Goal: Information Seeking & Learning: Understand process/instructions

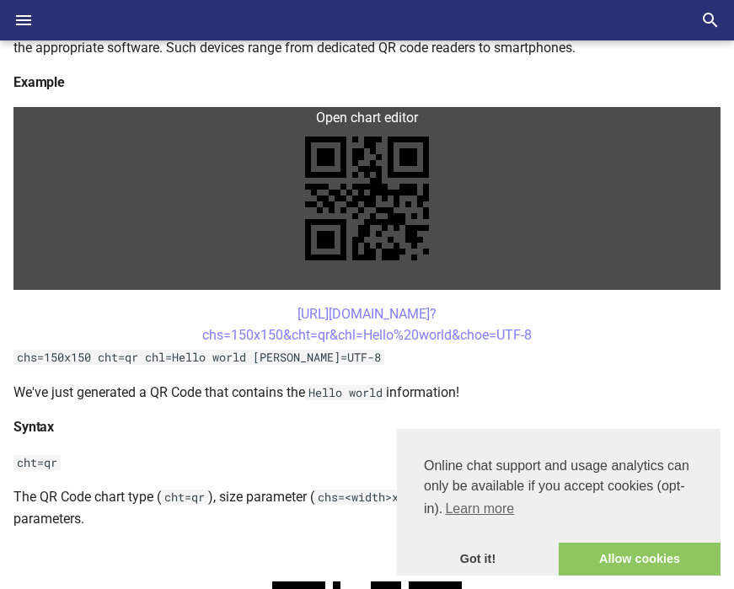
scroll to position [289, 0]
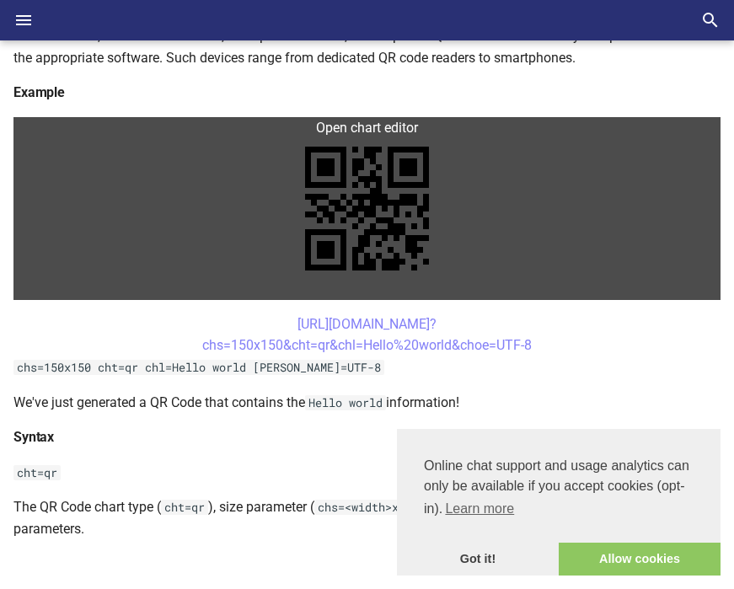
click at [393, 158] on link at bounding box center [366, 208] width 707 height 183
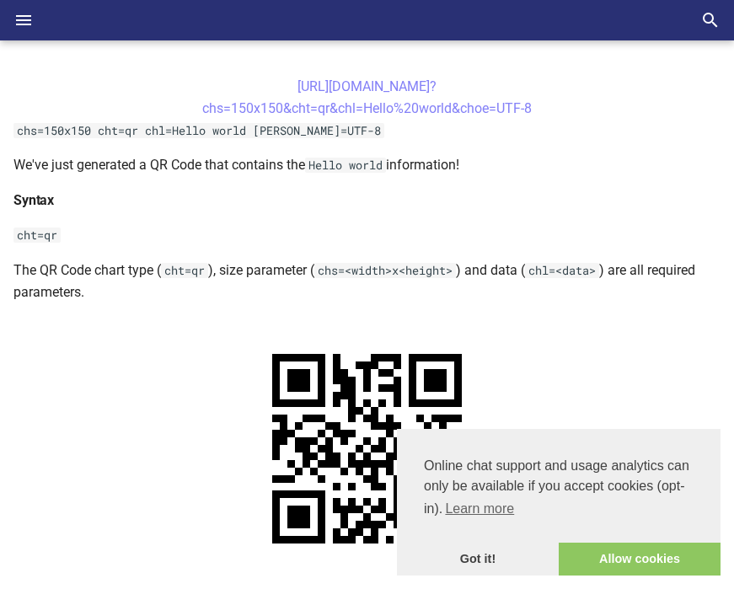
scroll to position [769, 0]
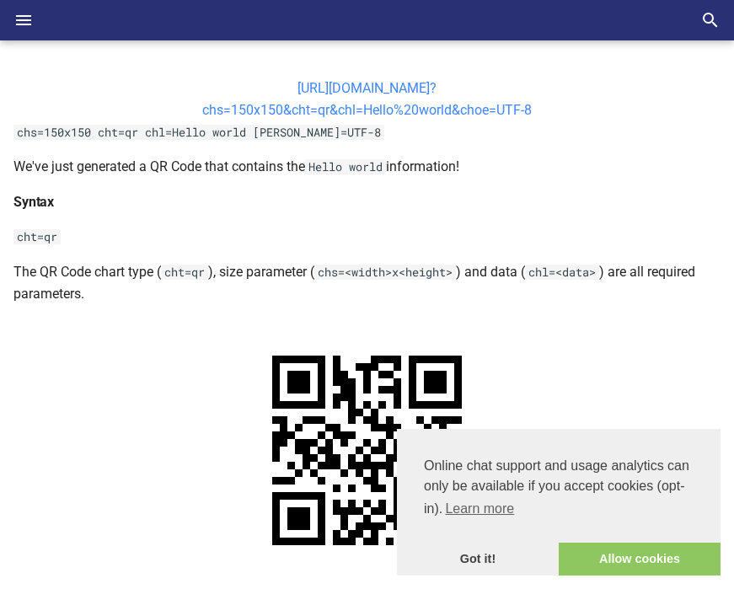
click at [283, 88] on link "[URL][DOMAIN_NAME]? chs=150x150&cht=qr&chl=Hello%20world&choe=UTF-8" at bounding box center [366, 99] width 329 height 38
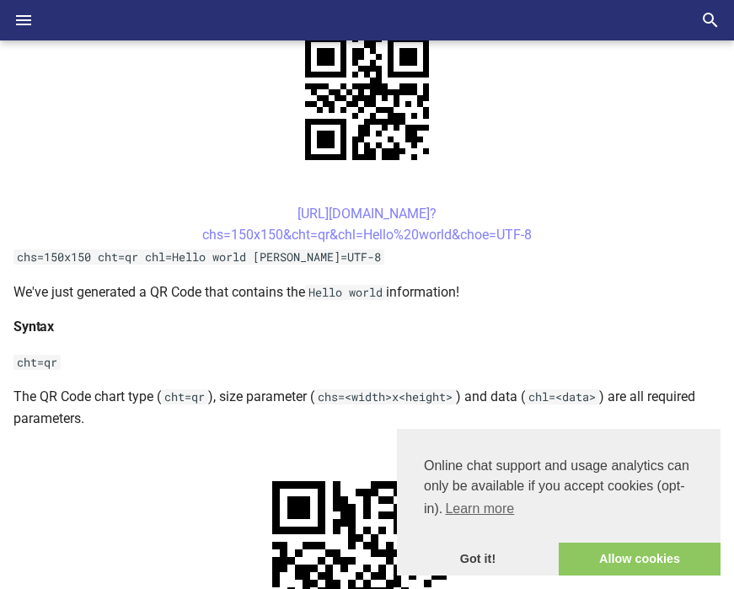
scroll to position [404, 0]
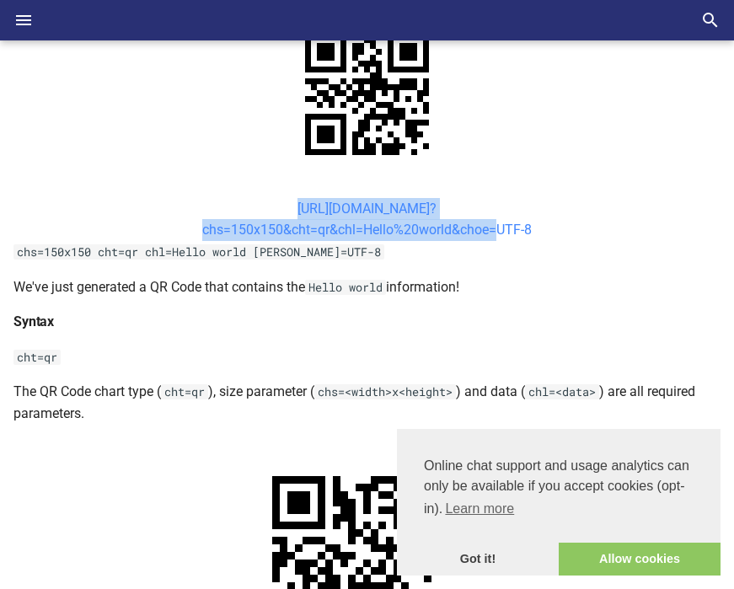
drag, startPoint x: 264, startPoint y: 208, endPoint x: 488, endPoint y: 222, distance: 224.5
click at [488, 222] on center "[URL][DOMAIN_NAME]? chs=150x150&cht=qr&chl=Hello%20world&choe=UTF-8" at bounding box center [366, 219] width 707 height 43
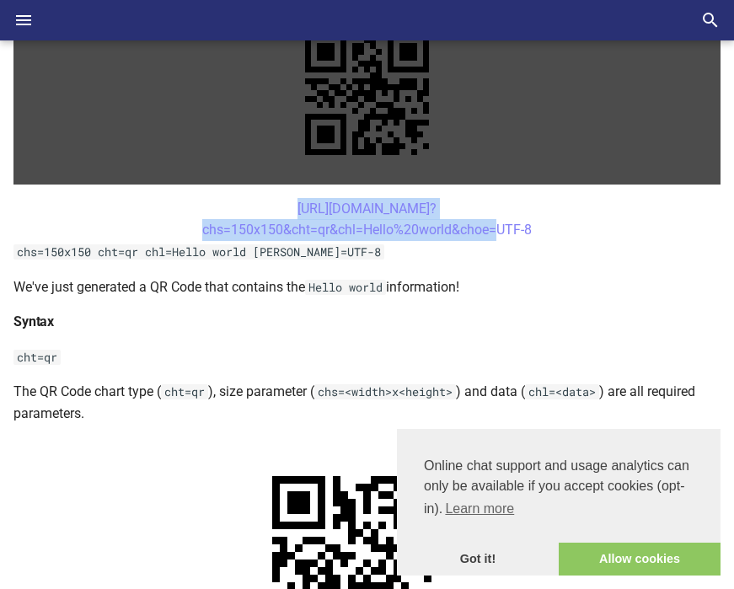
click at [388, 108] on link at bounding box center [366, 93] width 707 height 183
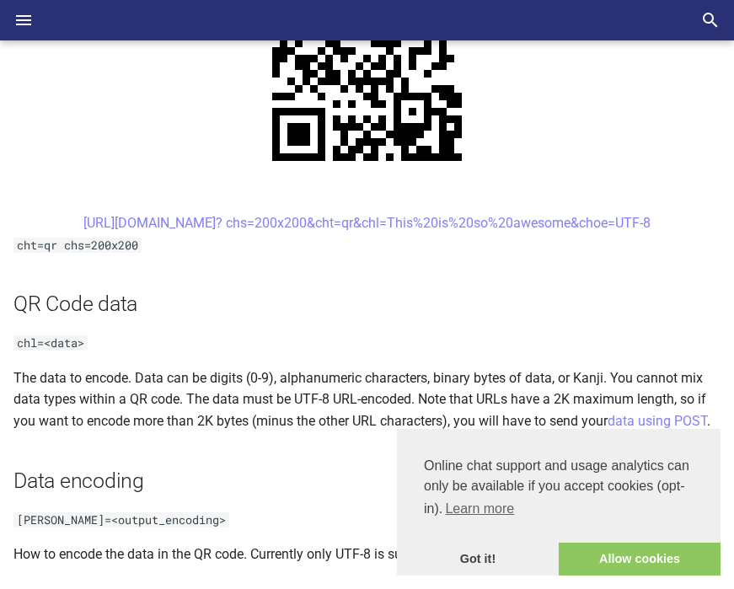
scroll to position [1146, 0]
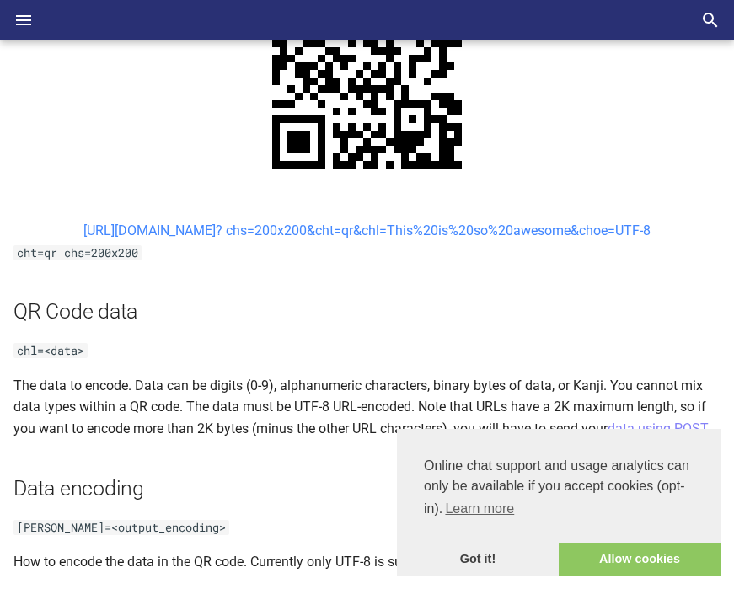
click at [158, 227] on link "[URL][DOMAIN_NAME]? chs=200x200&cht=qr&chl=This%20is%20so%20awesome&choe=UTF-8" at bounding box center [366, 230] width 567 height 16
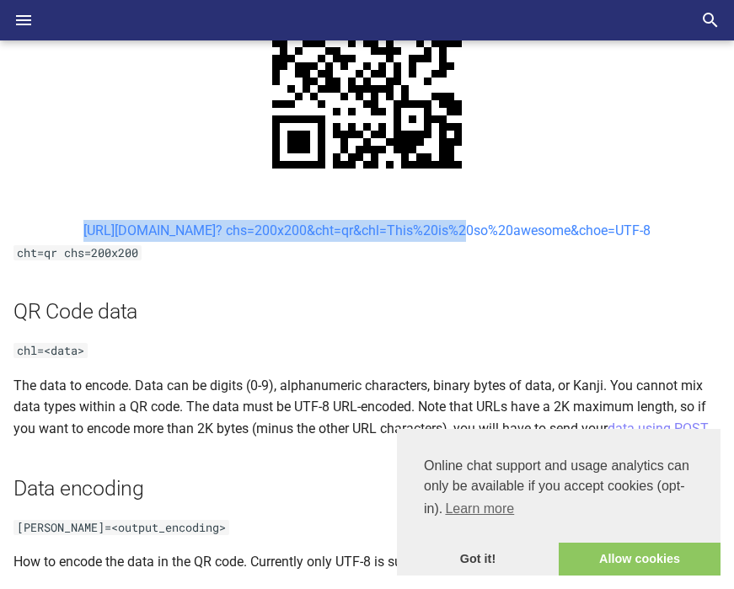
drag, startPoint x: 45, startPoint y: 225, endPoint x: 408, endPoint y: 233, distance: 362.3
click at [408, 233] on center "[URL][DOMAIN_NAME]? chs=200x200&cht=qr&chl=This%20is%20so%20awesome&choe=UTF-8" at bounding box center [366, 231] width 707 height 22
click at [240, 227] on link "[URL][DOMAIN_NAME]? chs=200x200&cht=qr&chl=This%20is%20so%20awesome&choe=UTF-8" at bounding box center [366, 230] width 567 height 16
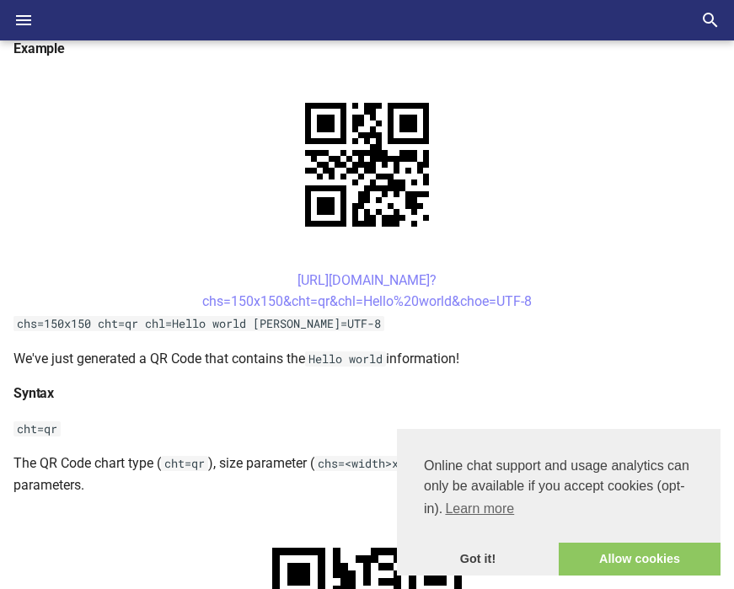
scroll to position [340, 0]
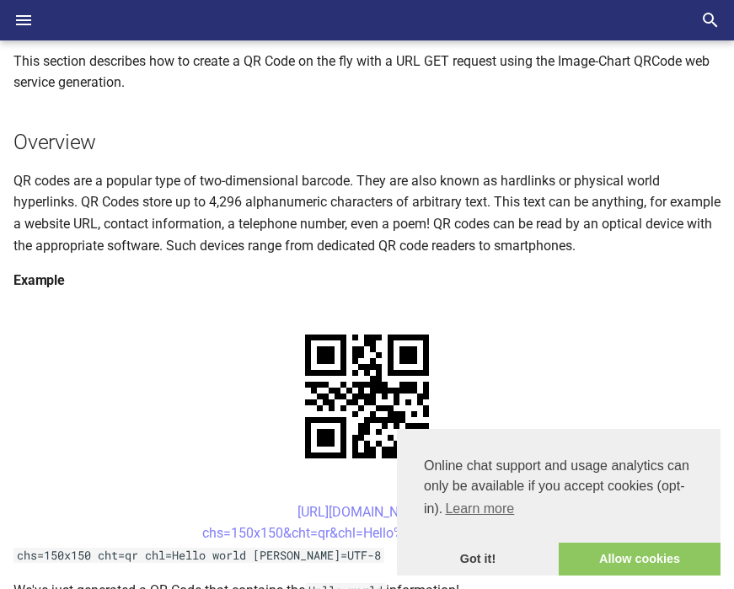
scroll to position [391, 0]
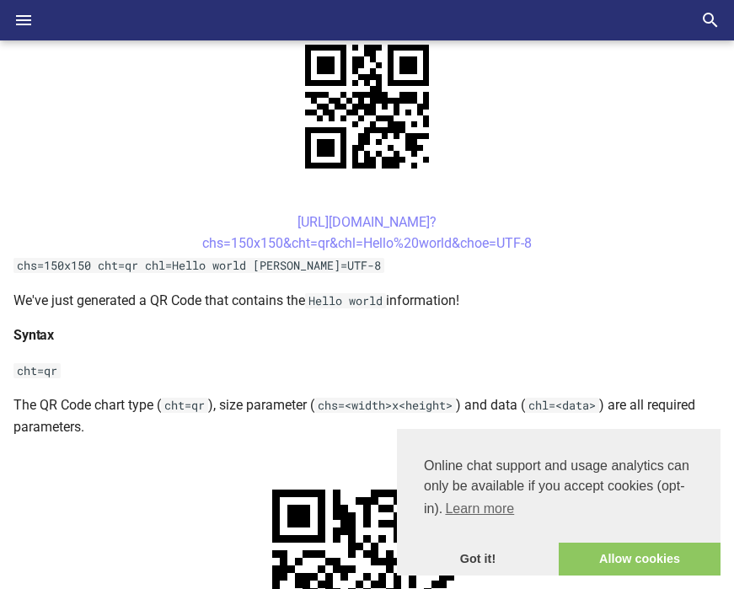
drag, startPoint x: 260, startPoint y: 214, endPoint x: 468, endPoint y: 219, distance: 208.1
click at [468, 219] on center "[URL][DOMAIN_NAME]? chs=150x150&cht=qr&chl=Hello%20world&choe=UTF-8" at bounding box center [366, 232] width 707 height 43
copy link "[URL][DOMAIN_NAME]?"
click at [361, 246] on link "[URL][DOMAIN_NAME]? chs=150x150&cht=qr&chl=Hello%20world&choe=UTF-8" at bounding box center [366, 233] width 329 height 38
click at [228, 211] on center "[URL][DOMAIN_NAME]? chs=150x150&cht=qr&chl=Hello%20world&choe=UTF-8" at bounding box center [366, 232] width 707 height 43
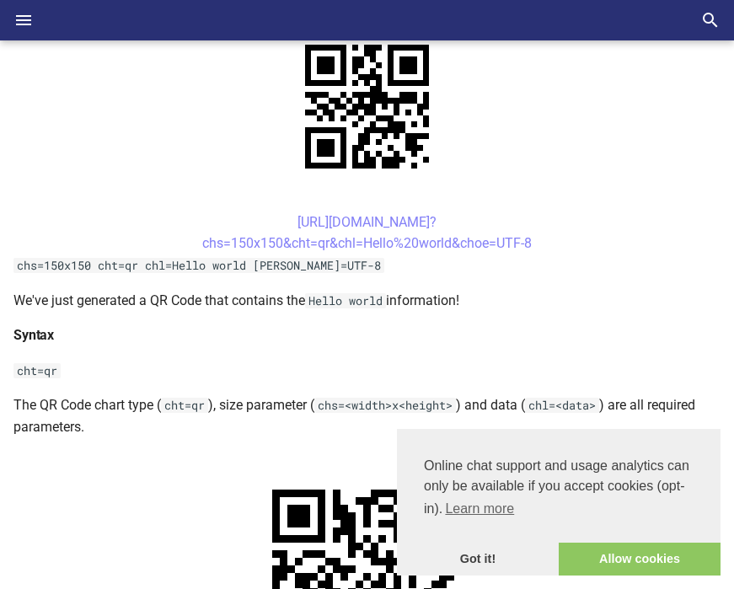
drag, startPoint x: 230, startPoint y: 218, endPoint x: 540, endPoint y: 246, distance: 311.3
click at [540, 246] on center "[URL][DOMAIN_NAME]? chs=150x150&cht=qr&chl=Hello%20world&choe=UTF-8" at bounding box center [366, 232] width 707 height 43
copy link "[URL][DOMAIN_NAME]? chs=150x150&cht=qr&chl=Hello%20world&choe=UTF-8"
